Goal: Obtain resource: Download file/media

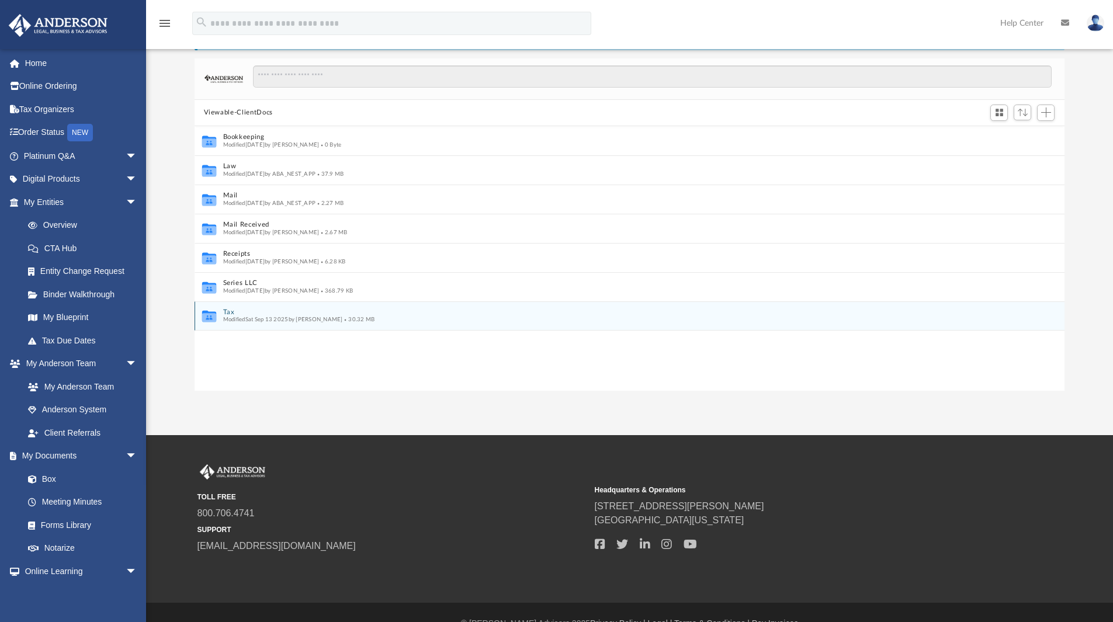
scroll to position [257, 861]
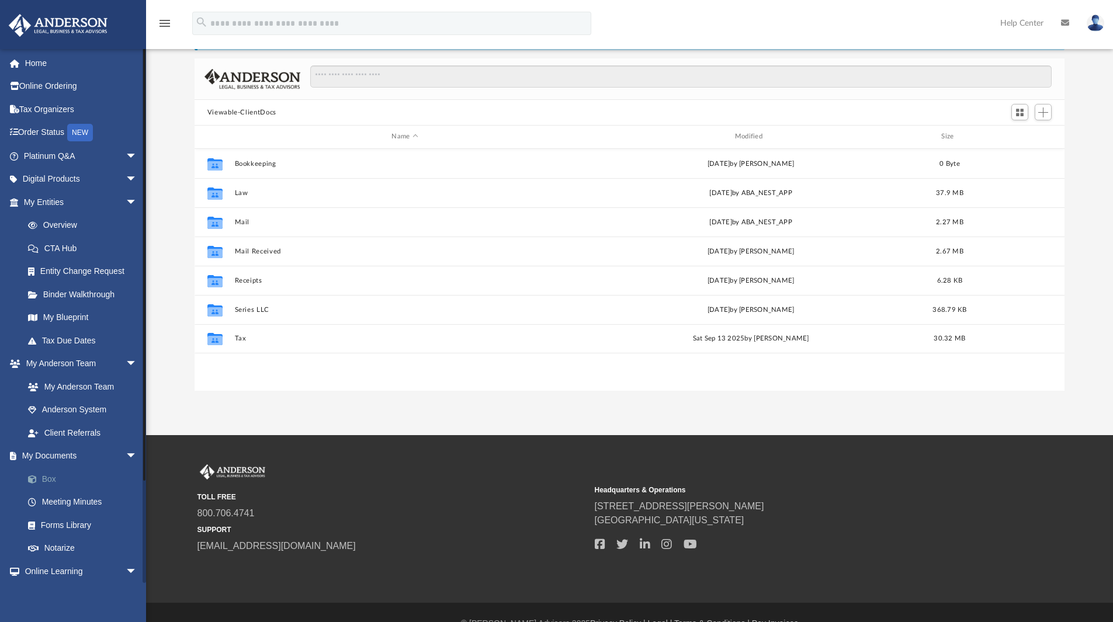
click at [53, 472] on link "Box" at bounding box center [85, 478] width 138 height 23
click at [50, 482] on link "Box" at bounding box center [85, 478] width 138 height 23
click at [70, 136] on link "Order Status NEW" at bounding box center [81, 133] width 147 height 24
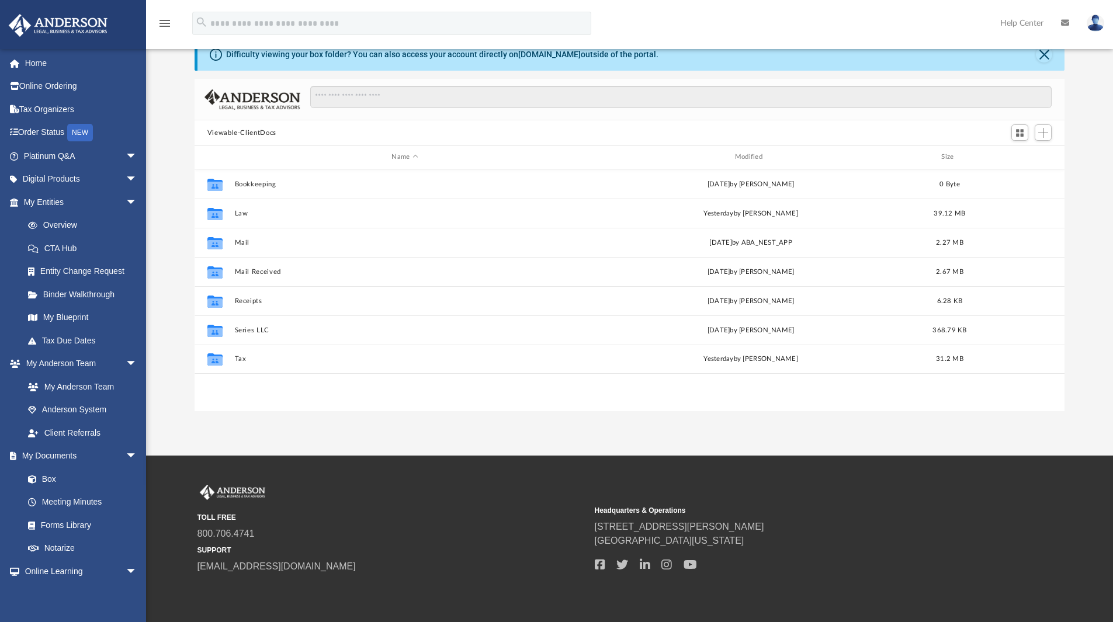
scroll to position [257, 861]
click at [53, 154] on link "Platinum Q&A arrow_drop_down" at bounding box center [81, 155] width 147 height 23
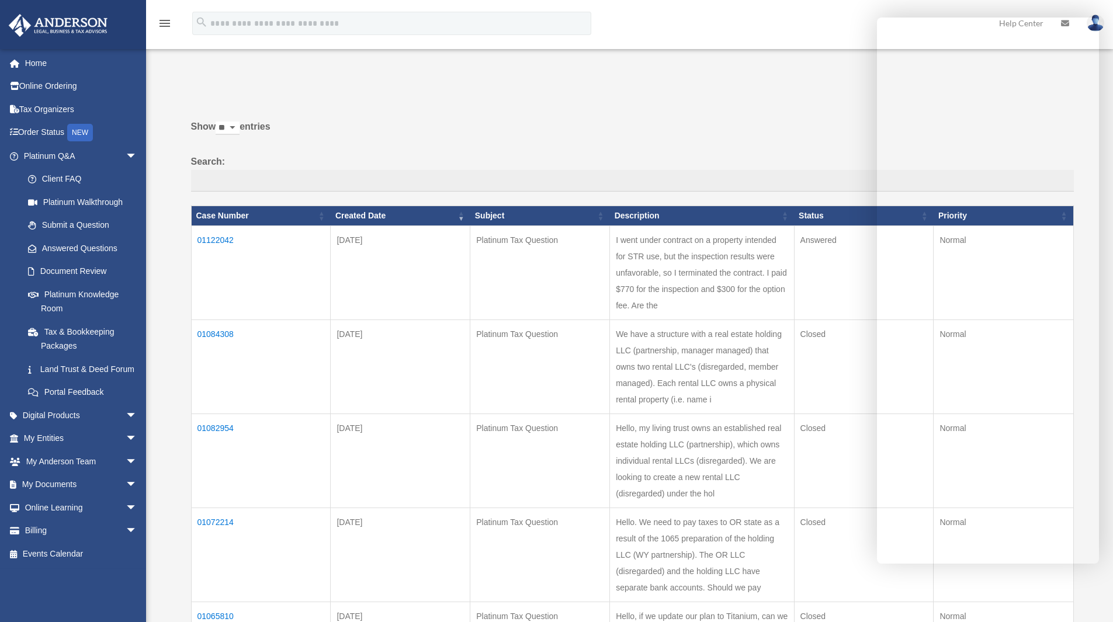
click at [710, 98] on div "Do you really want to log out? Yes No Show ** ** ** *** entries Search: Case Nu…" at bounding box center [628, 615] width 891 height 1072
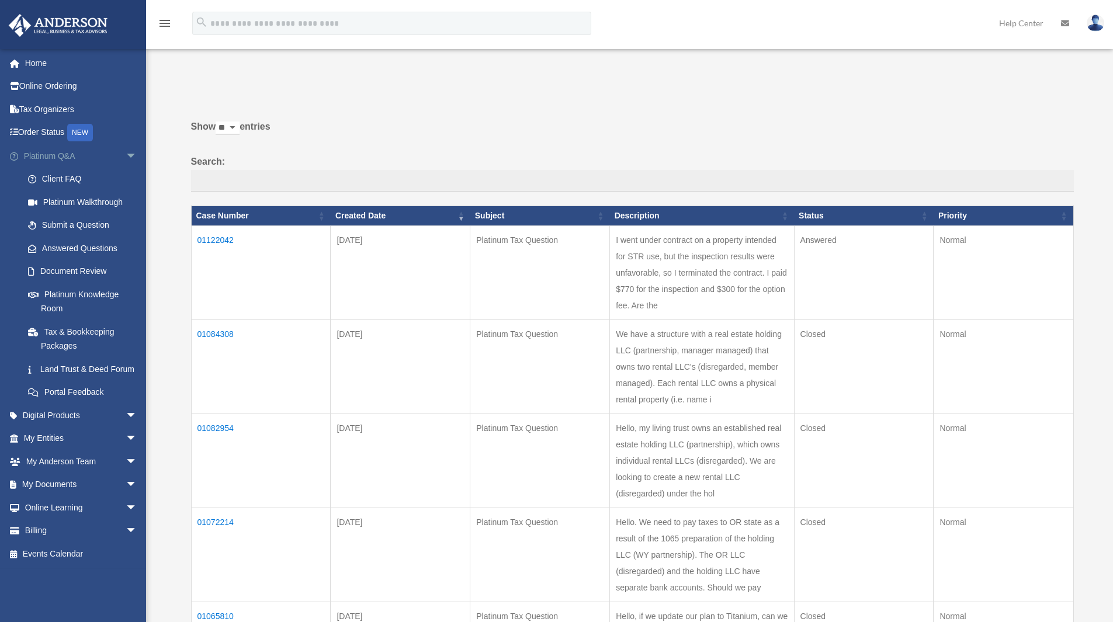
click at [126, 152] on span "arrow_drop_down" at bounding box center [137, 156] width 23 height 24
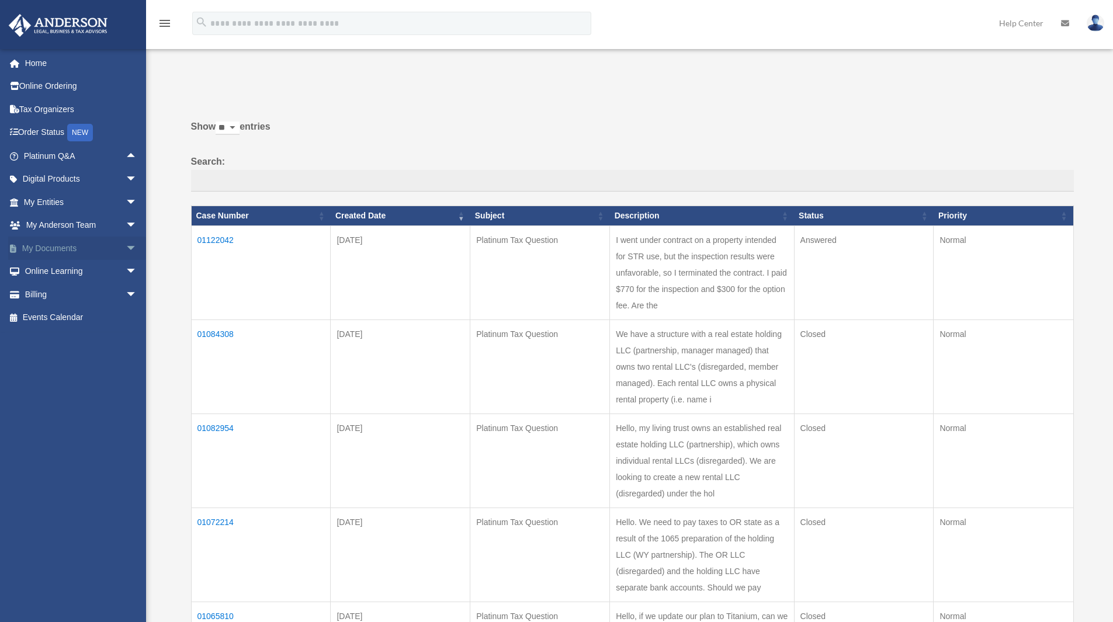
click at [126, 249] on span "arrow_drop_down" at bounding box center [137, 249] width 23 height 24
click at [55, 270] on link "Box" at bounding box center [85, 271] width 138 height 23
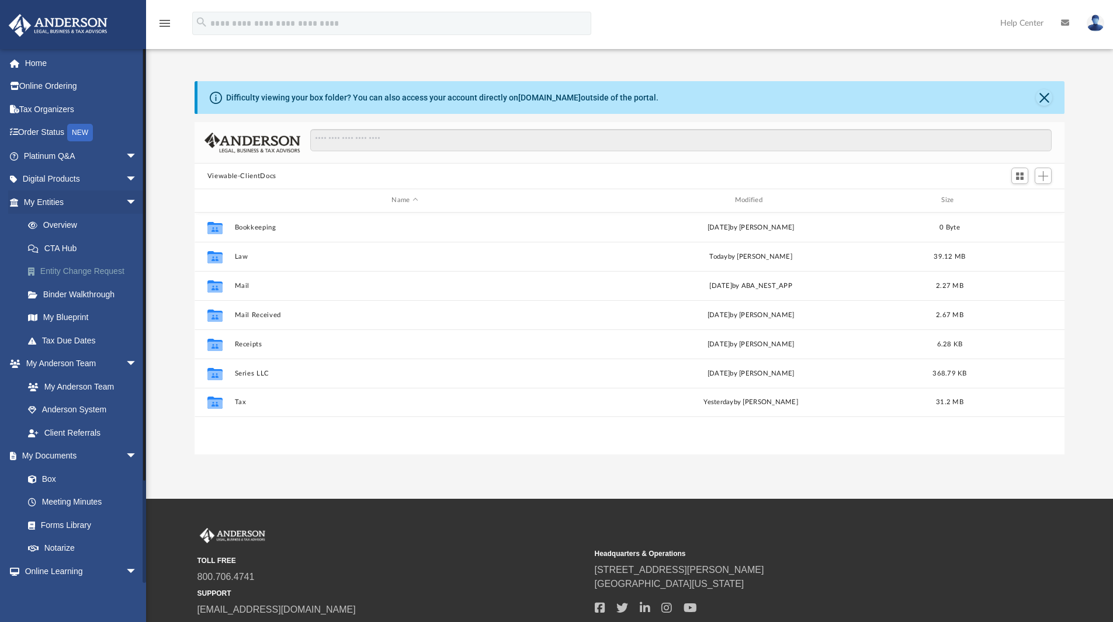
scroll to position [257, 861]
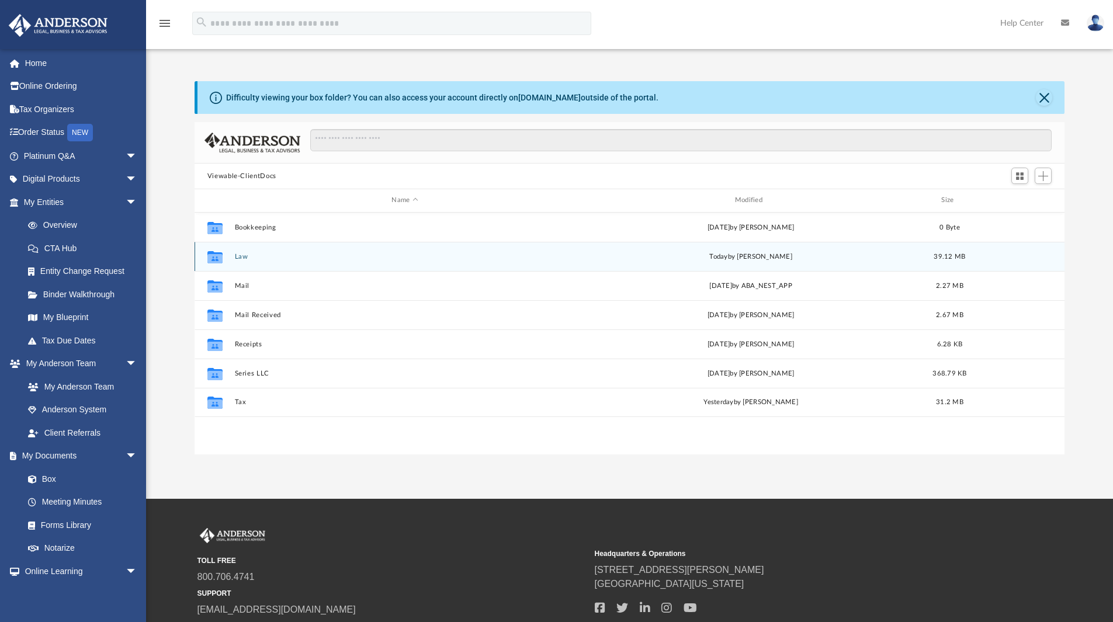
click at [245, 262] on div "Collaborated Folder Law today by Samantha Mcpherson 39.12 MB" at bounding box center [630, 256] width 870 height 29
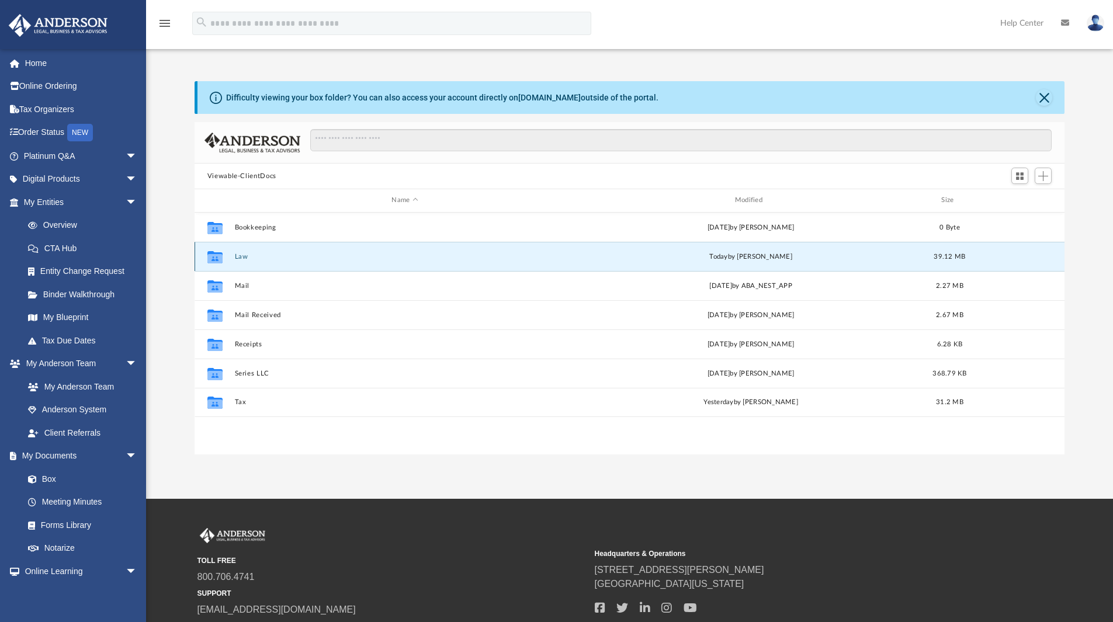
click at [242, 258] on button "Law" at bounding box center [404, 257] width 341 height 8
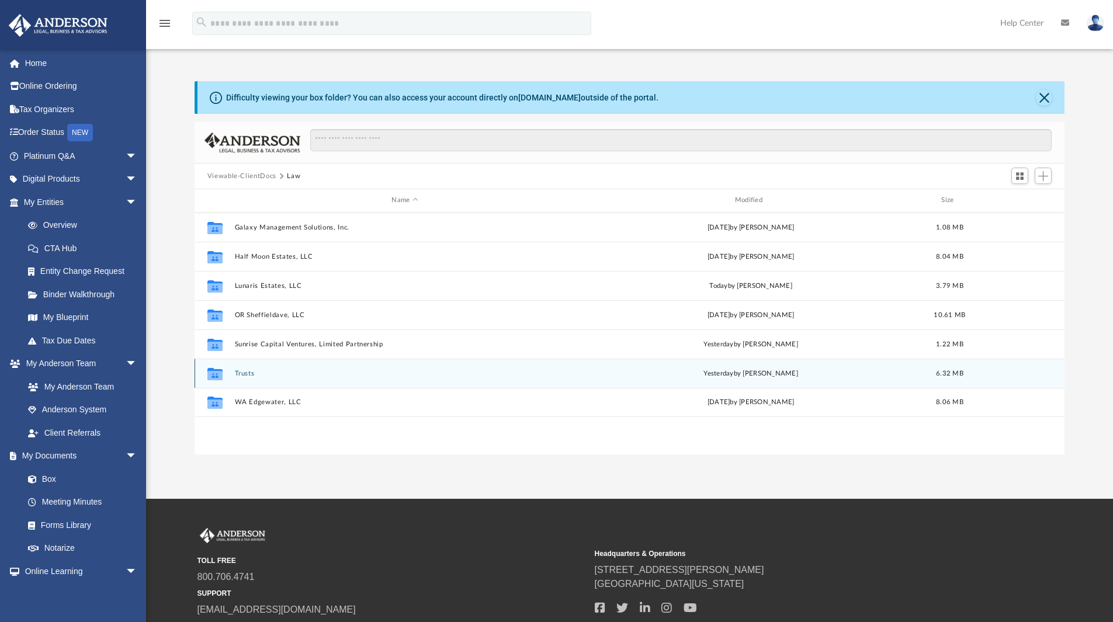
click at [241, 374] on button "Trusts" at bounding box center [404, 374] width 341 height 8
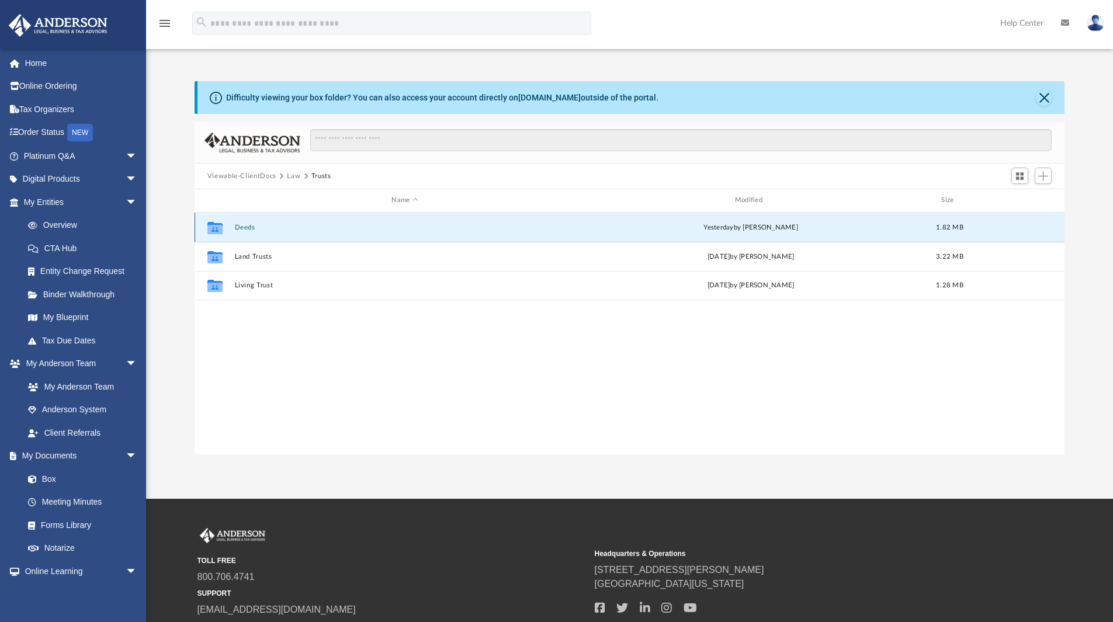
click at [244, 230] on button "Deeds" at bounding box center [404, 228] width 341 height 8
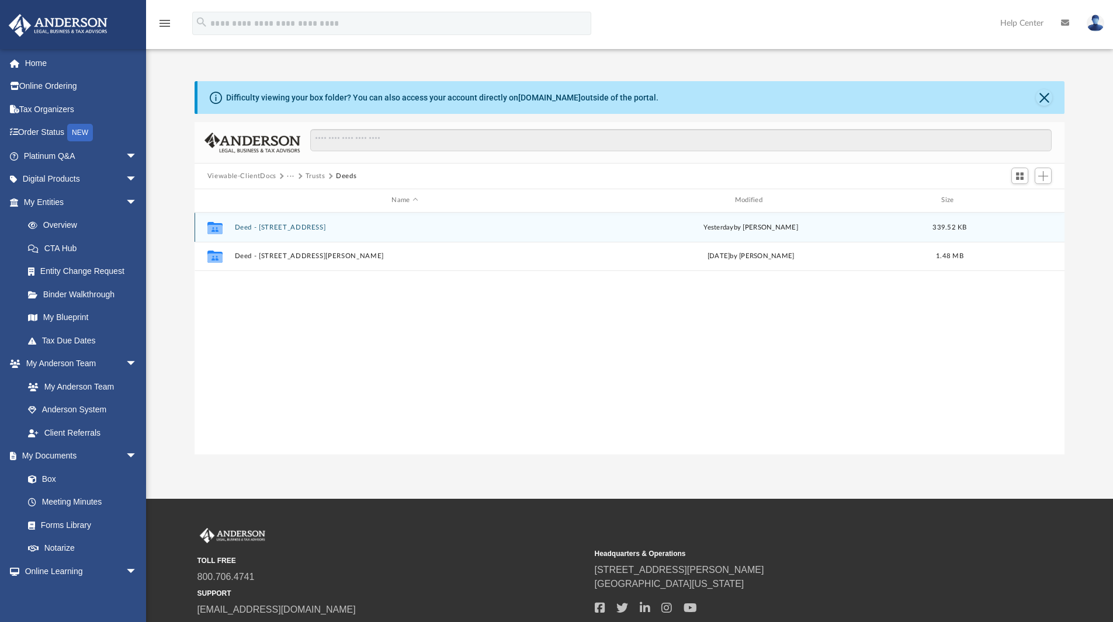
click at [317, 227] on button "Deed - 25555 Pitchfork Ranch Place" at bounding box center [404, 228] width 341 height 8
click at [438, 231] on button "CLIENT LETTER - Deed Only - Client Printing Deed with Priniting Instructions.pdf" at bounding box center [404, 228] width 341 height 8
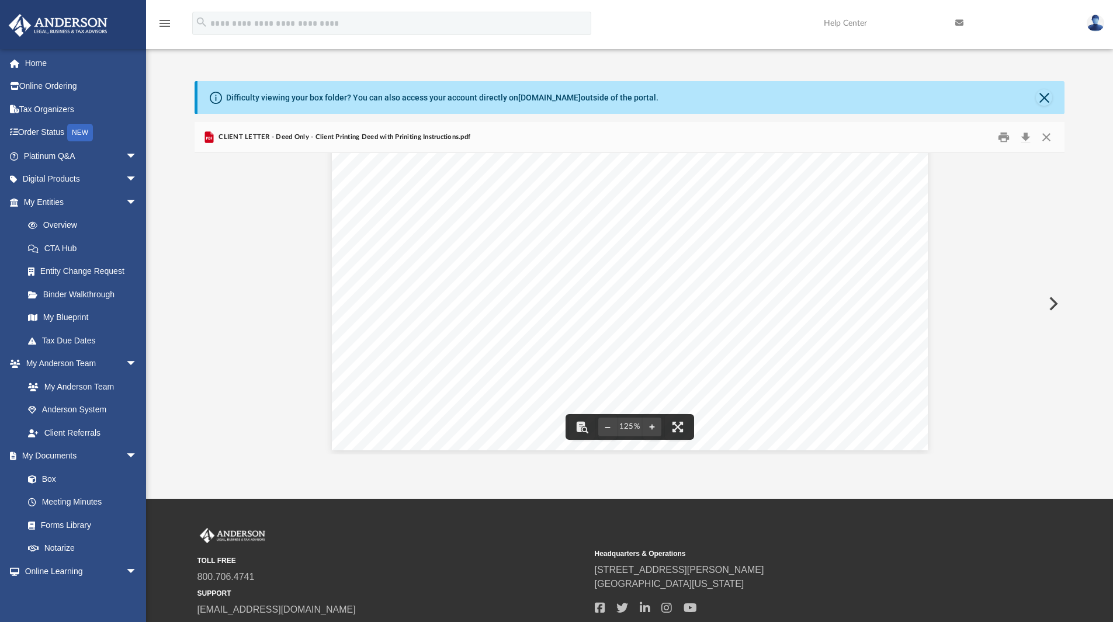
scroll to position [487, 0]
click at [1048, 139] on button "Close" at bounding box center [1046, 138] width 21 height 18
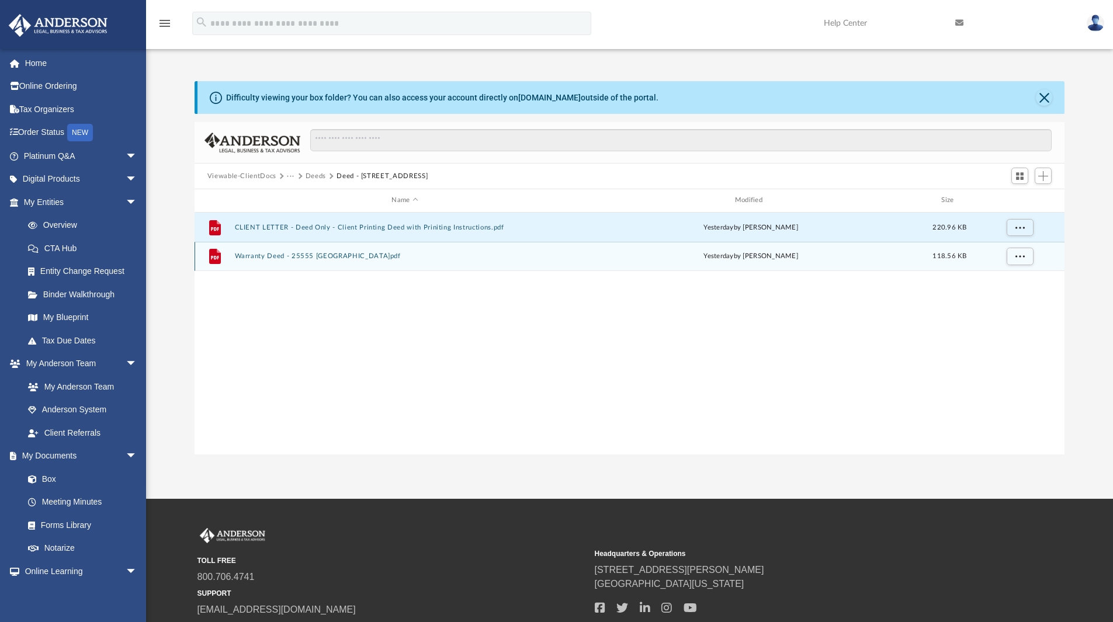
click at [369, 256] on button "Warranty Deed - 25555 Pitchfork Ranch Place.pdf" at bounding box center [404, 256] width 341 height 8
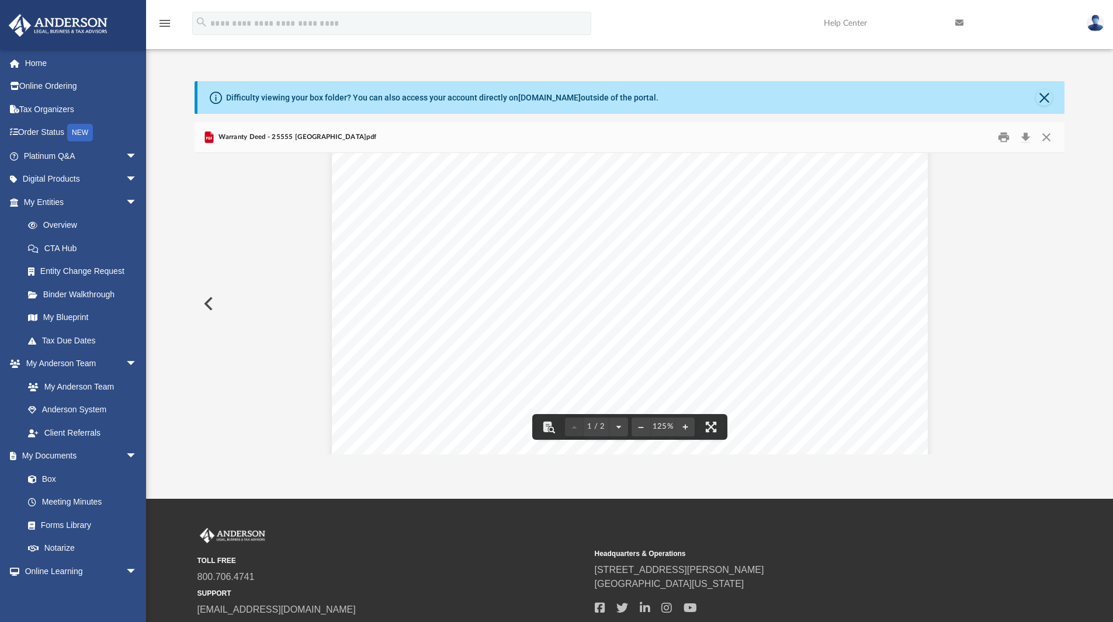
scroll to position [0, 0]
